Goal: Transaction & Acquisition: Download file/media

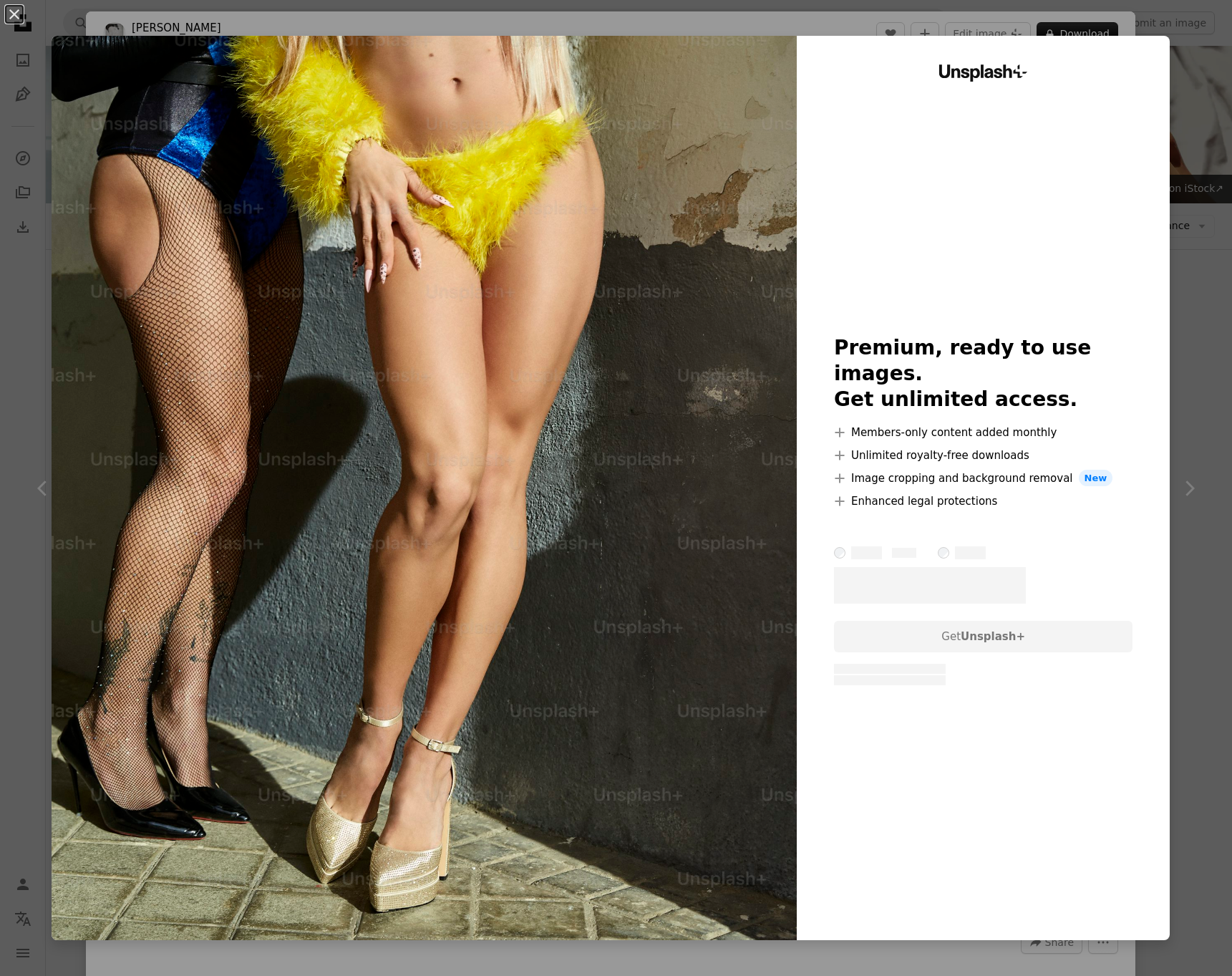
scroll to position [732, 0]
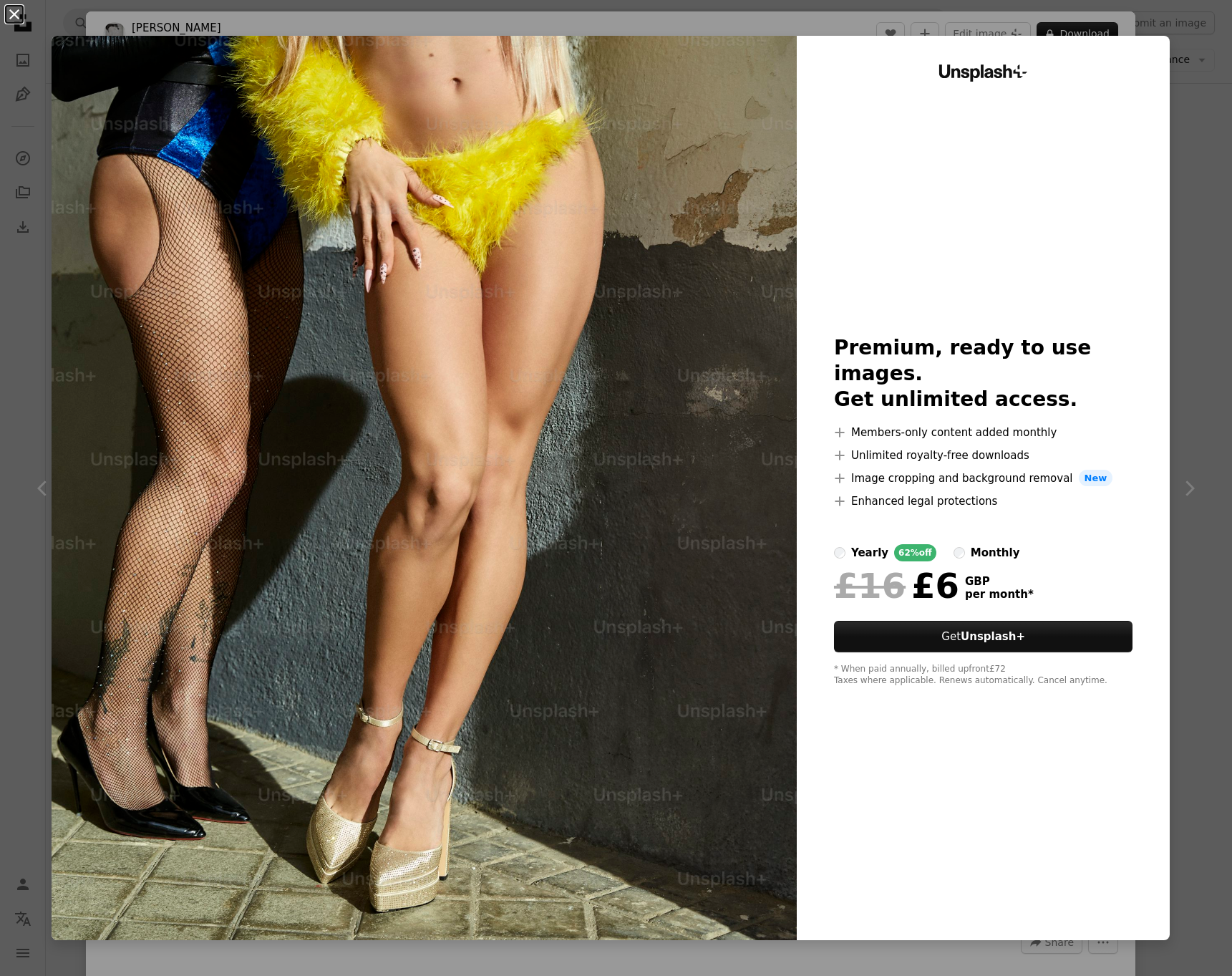
click at [18, 18] on button "An X shape" at bounding box center [14, 14] width 18 height 18
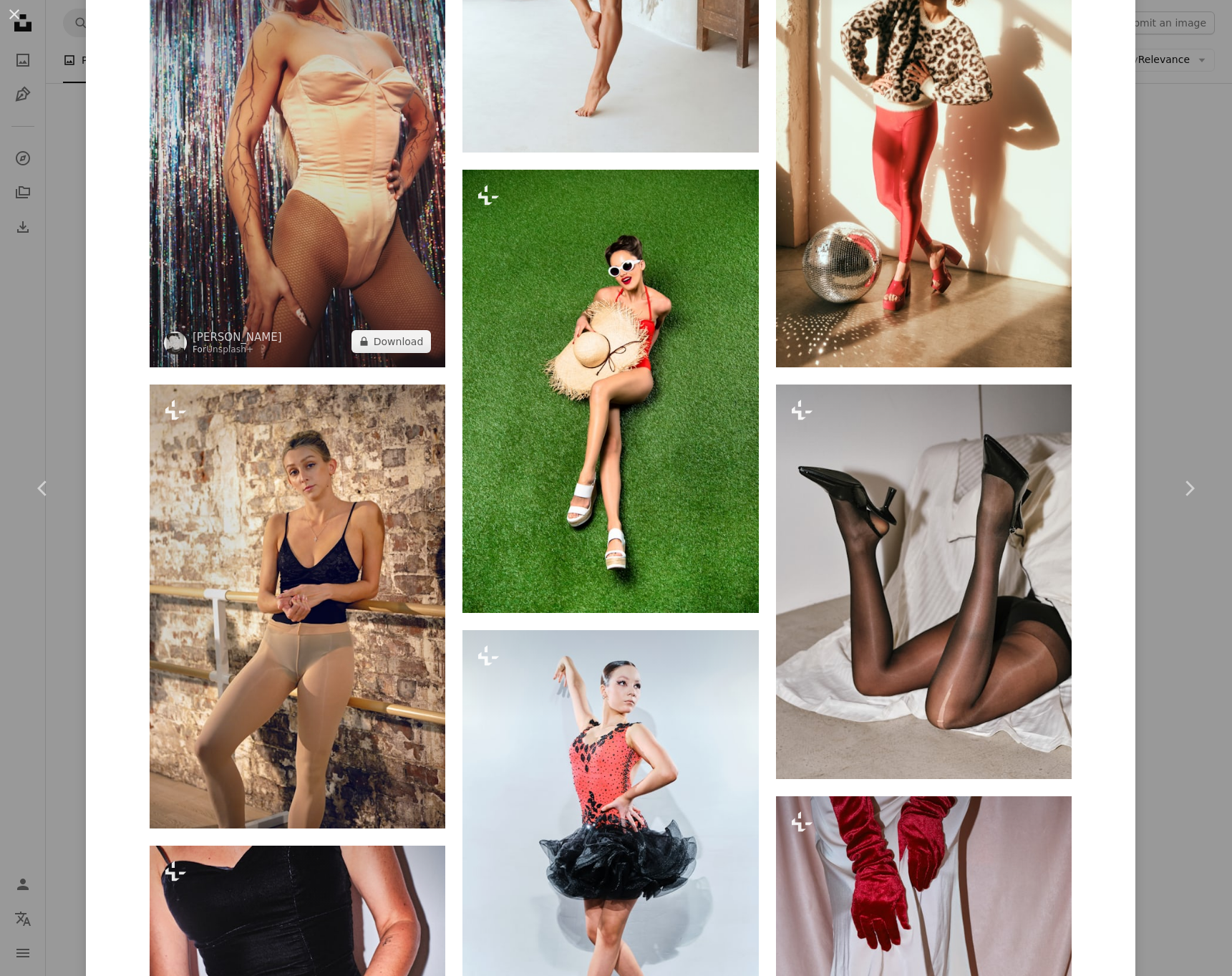
scroll to position [3109, 0]
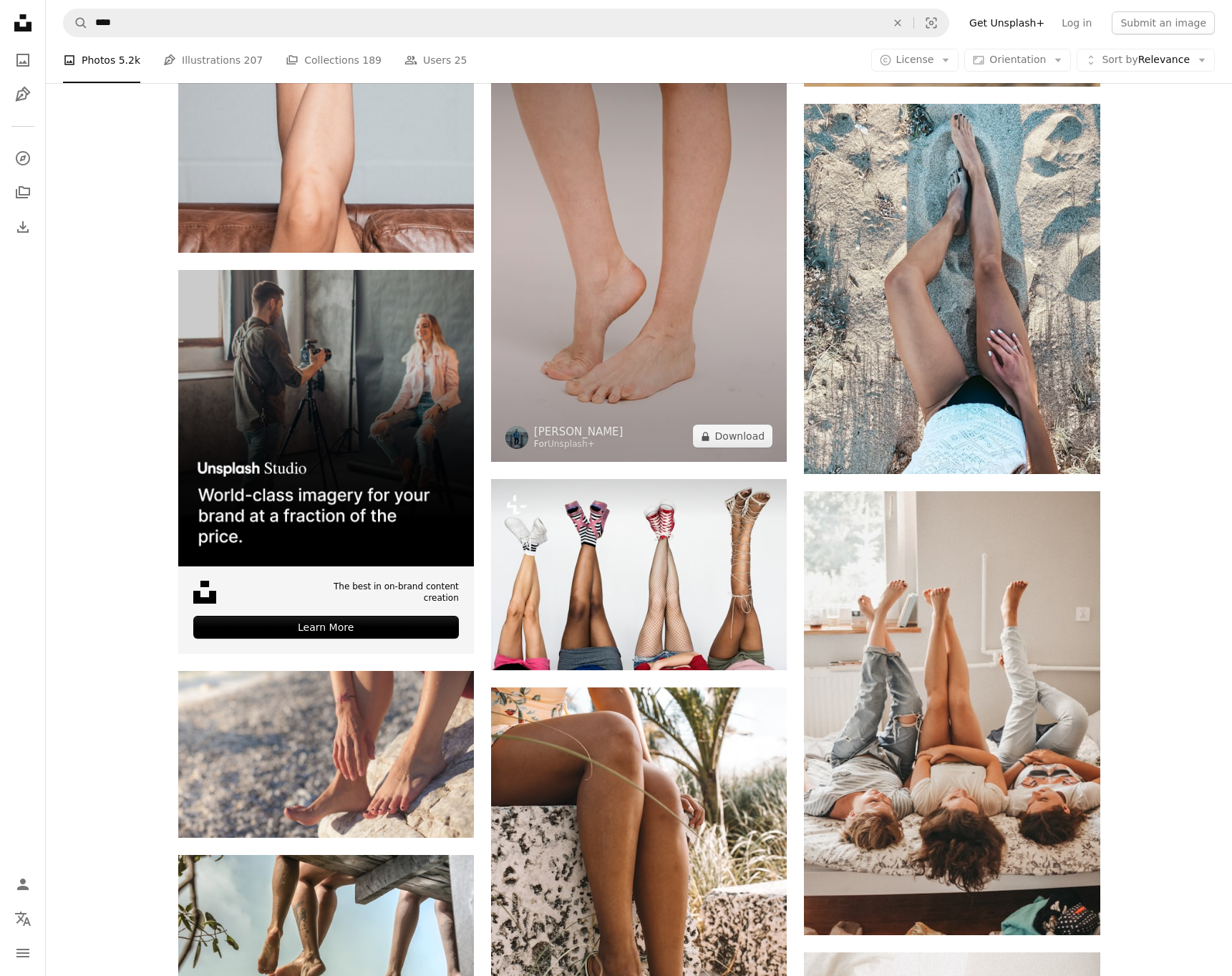
scroll to position [4110, 0]
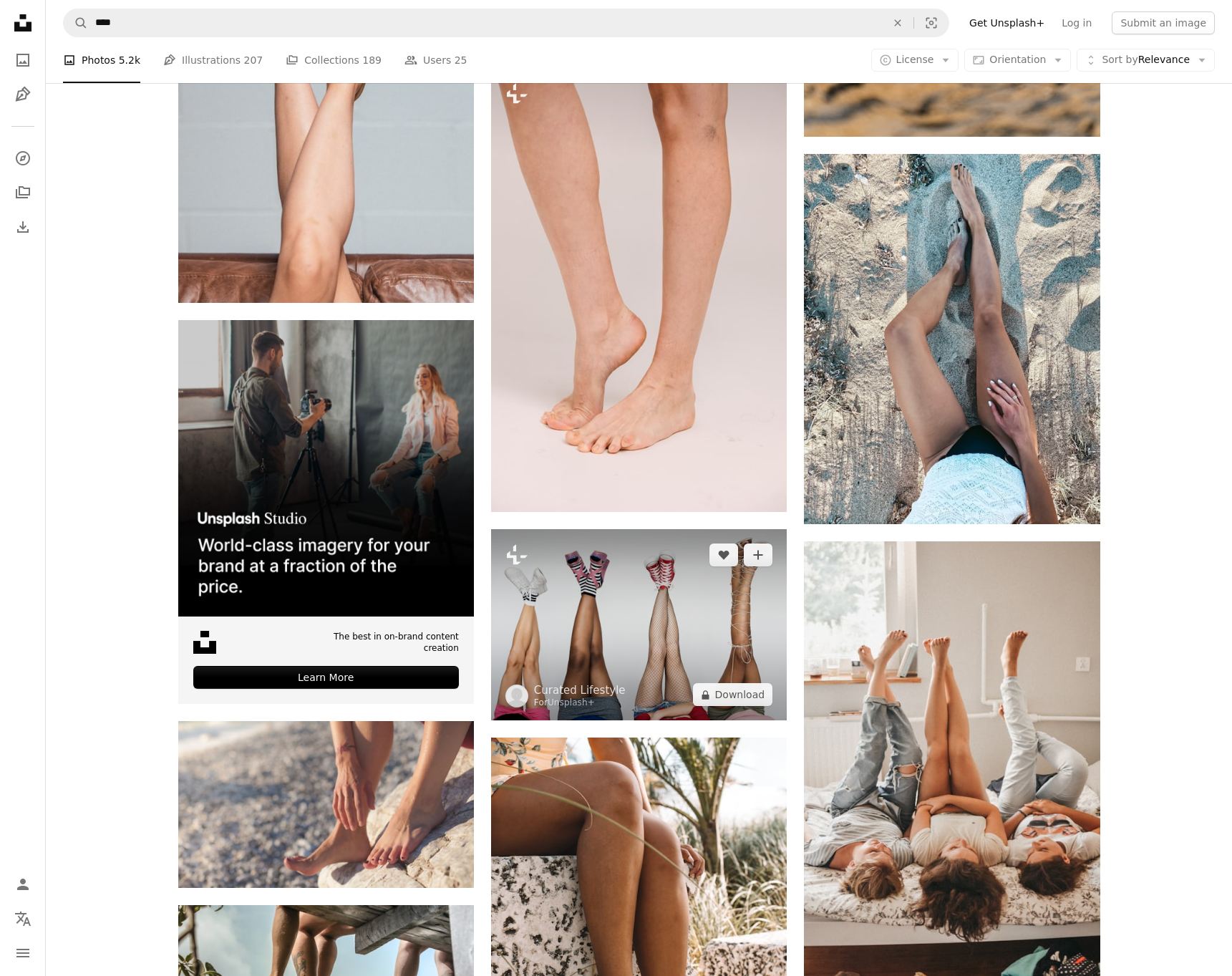
click at [590, 707] on img at bounding box center [639, 624] width 296 height 191
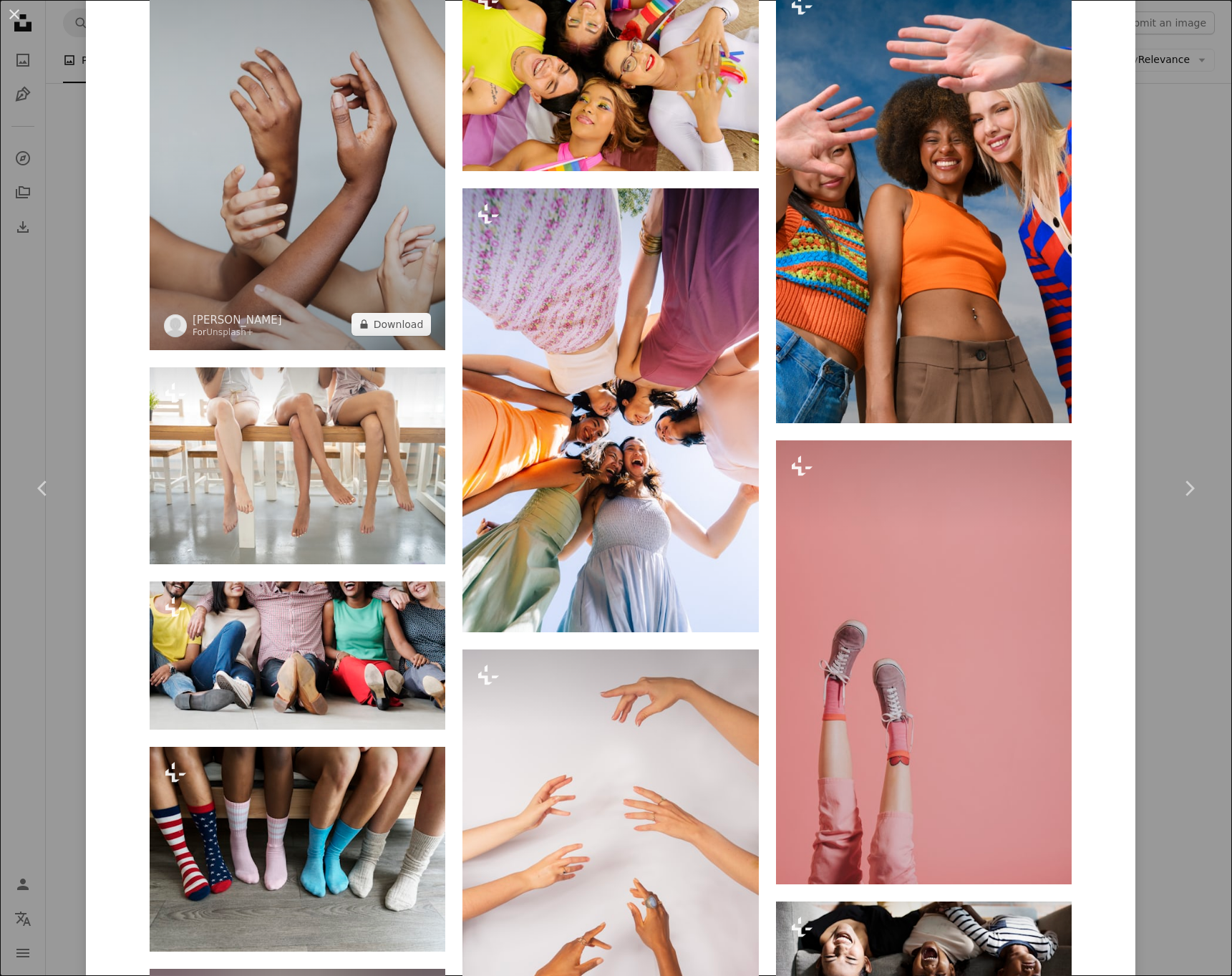
scroll to position [1429, 0]
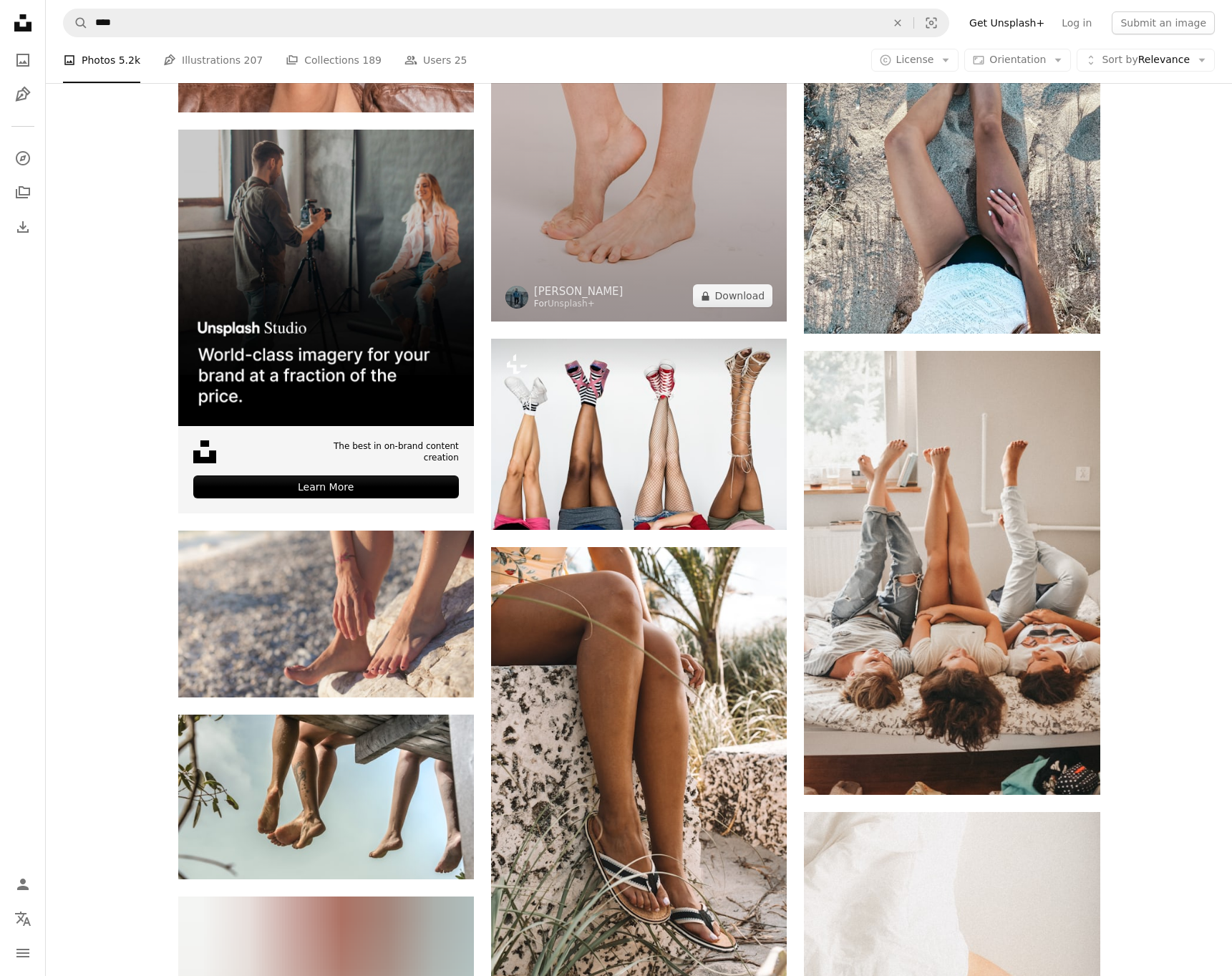
scroll to position [4301, 0]
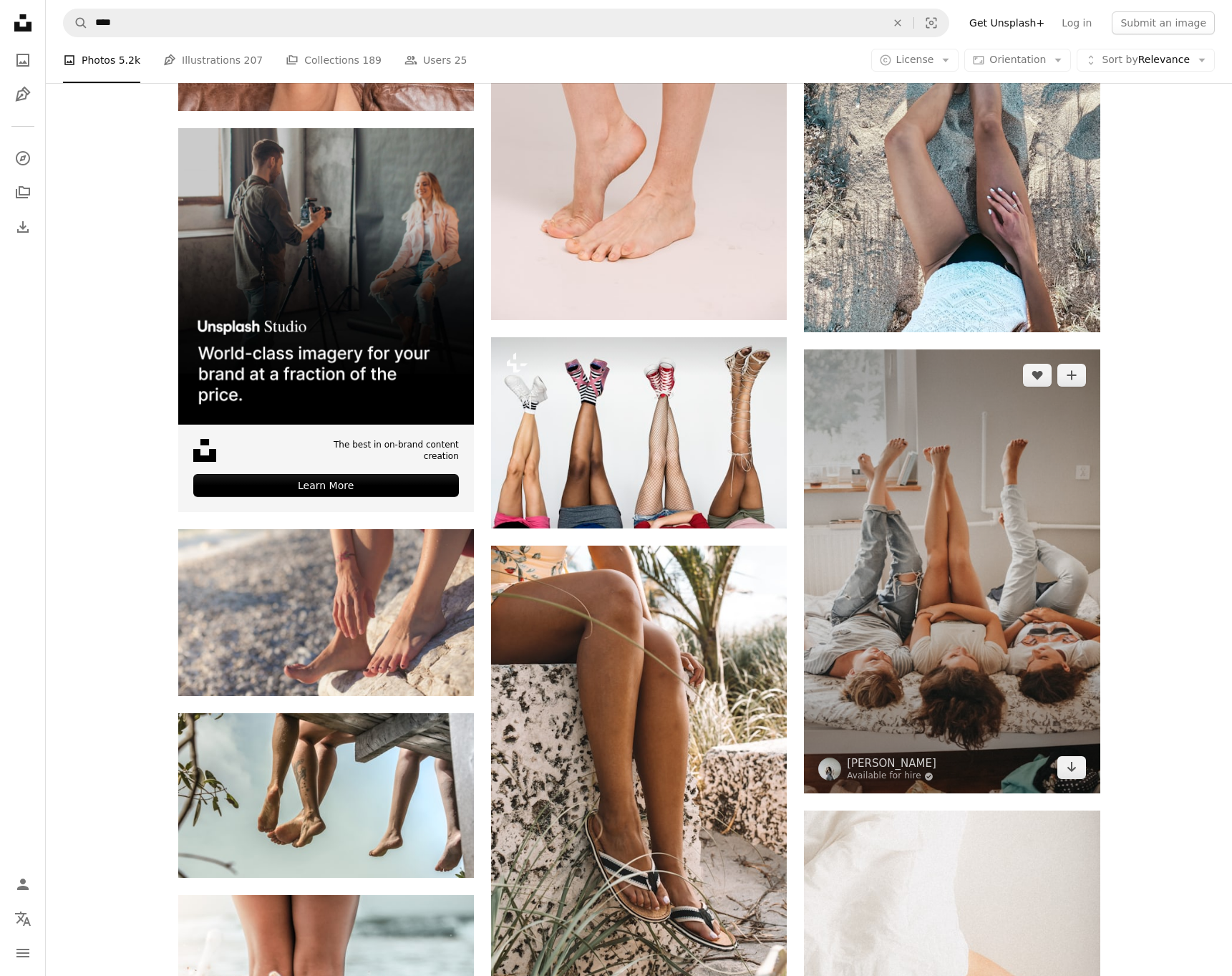
click at [990, 590] on img at bounding box center [952, 571] width 296 height 444
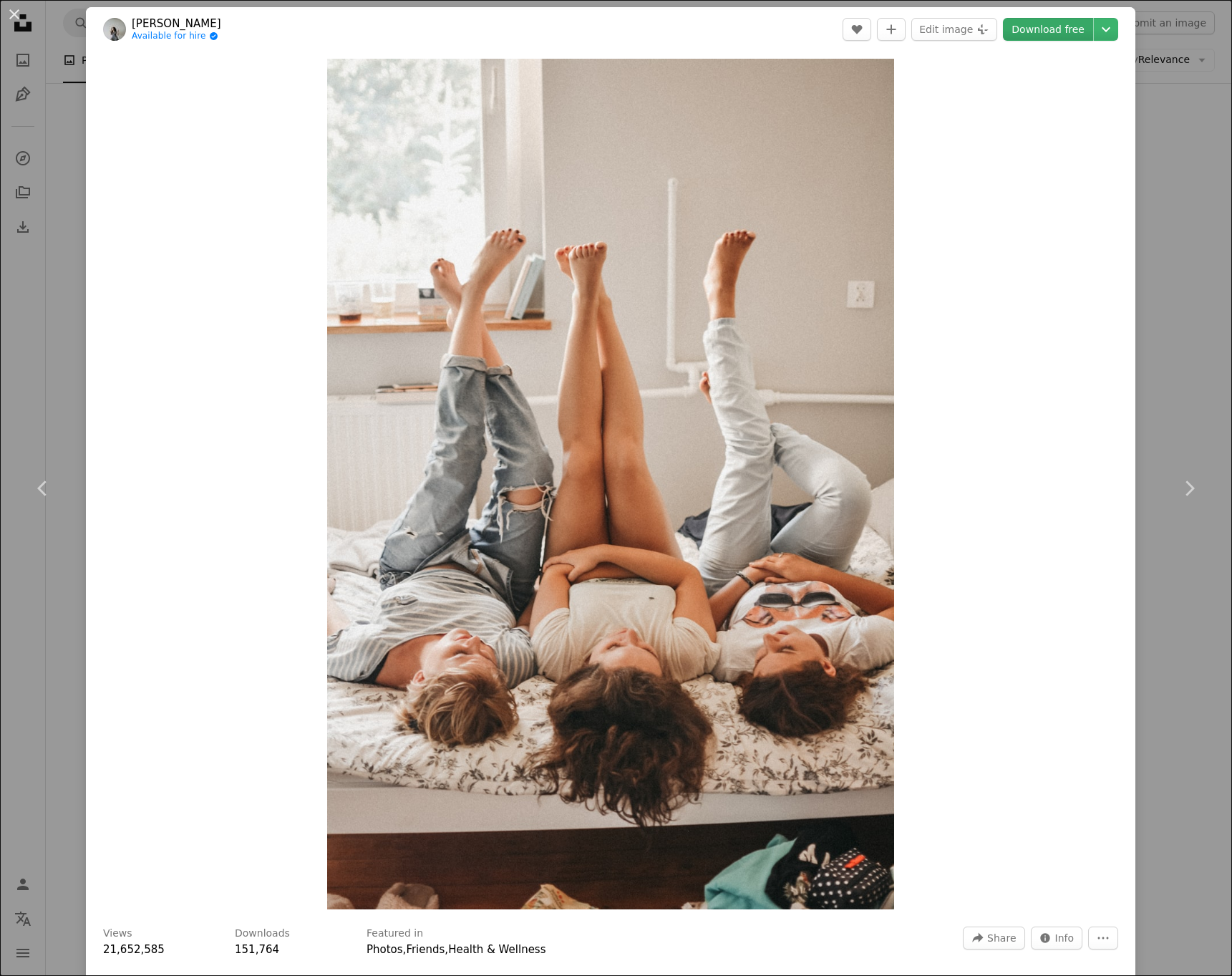
scroll to position [3, 0]
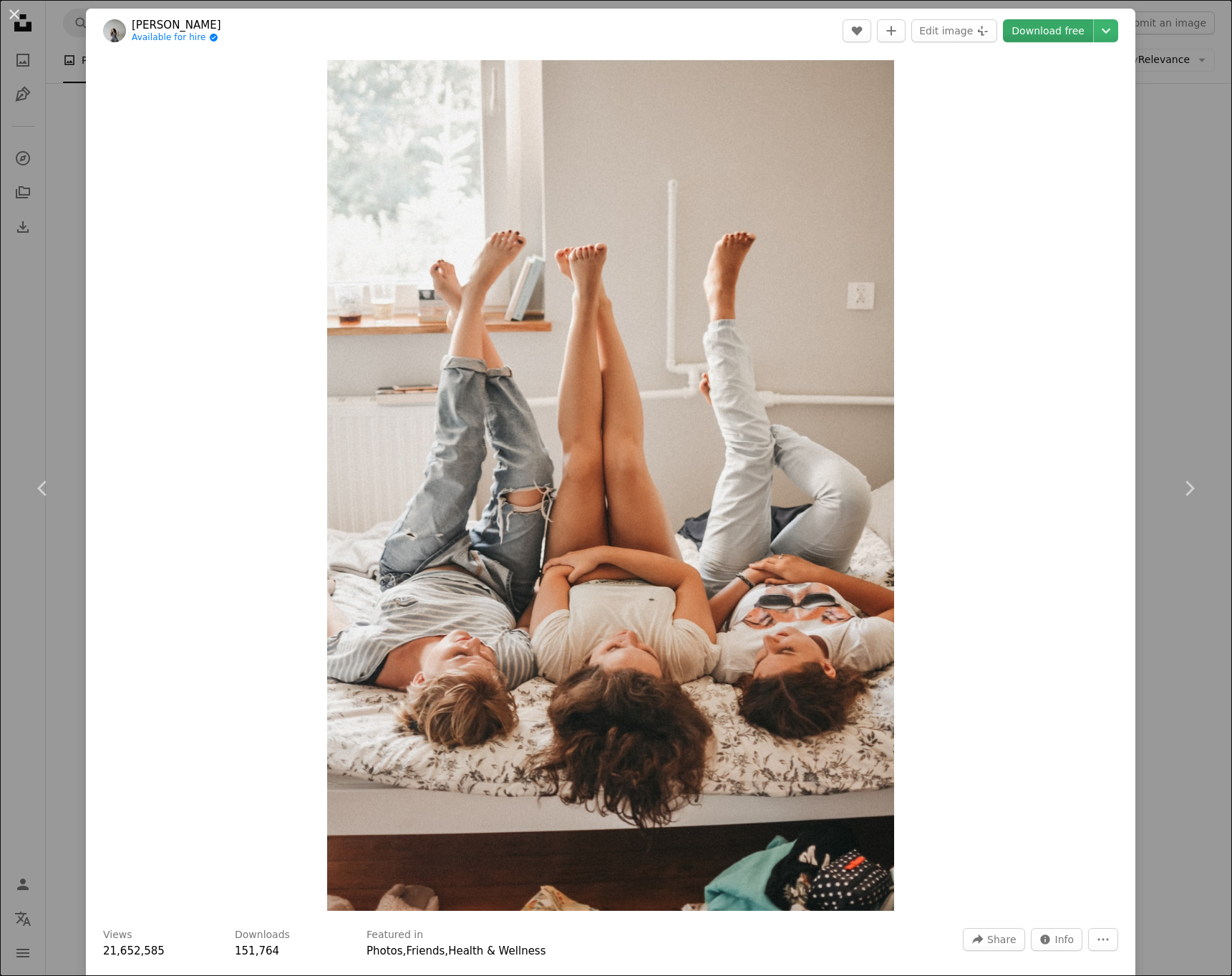
click at [1065, 33] on link "Download free" at bounding box center [1048, 30] width 90 height 23
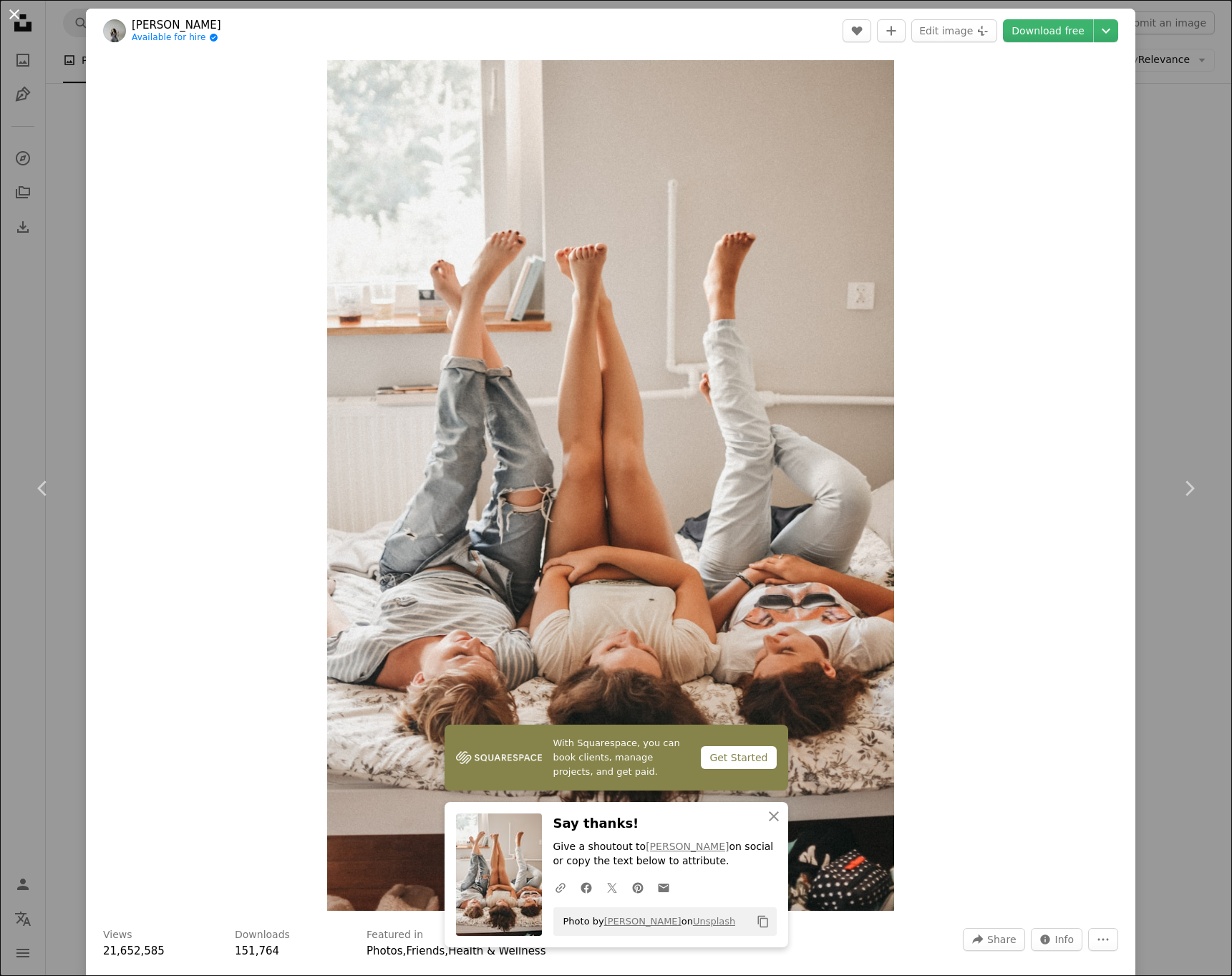
click at [12, 13] on button "An X shape" at bounding box center [14, 14] width 18 height 18
